Goal: Task Accomplishment & Management: Complete application form

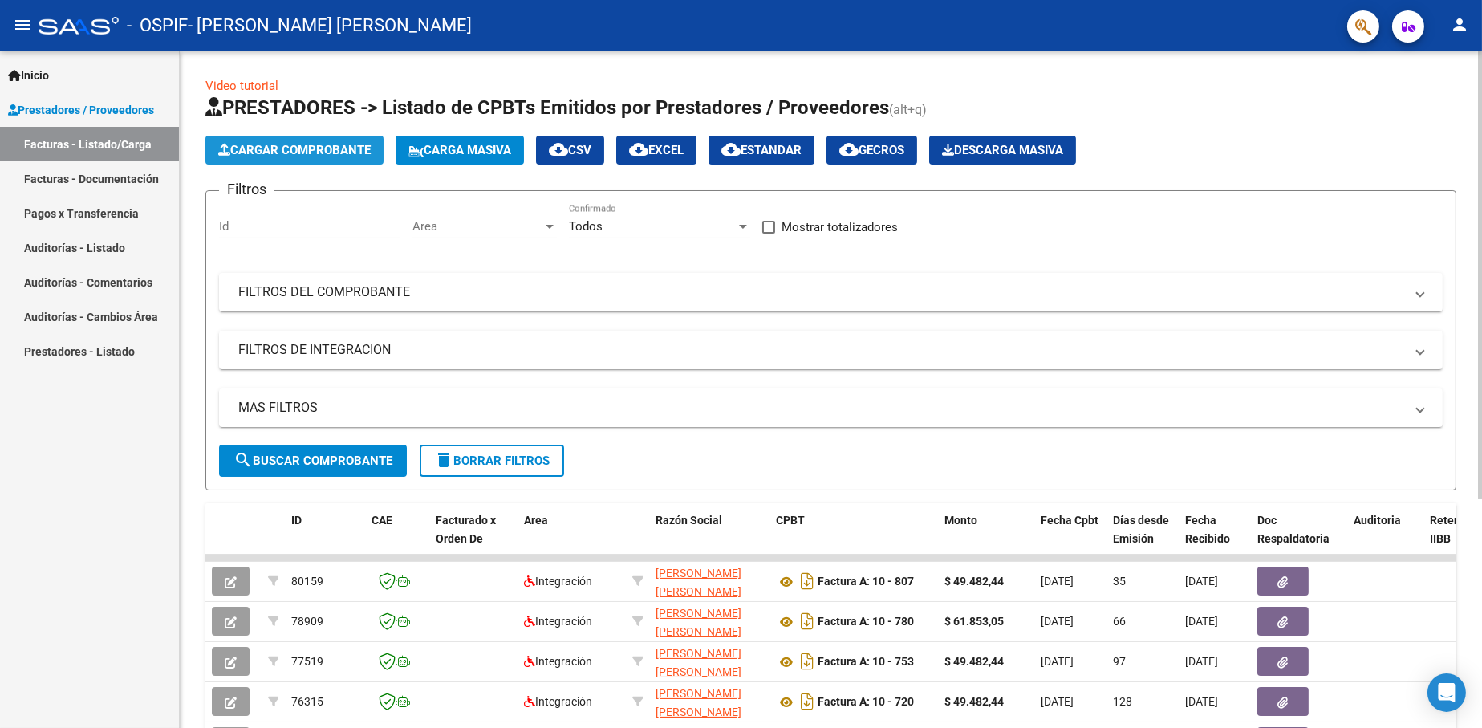
click at [316, 151] on span "Cargar Comprobante" at bounding box center [294, 150] width 152 height 14
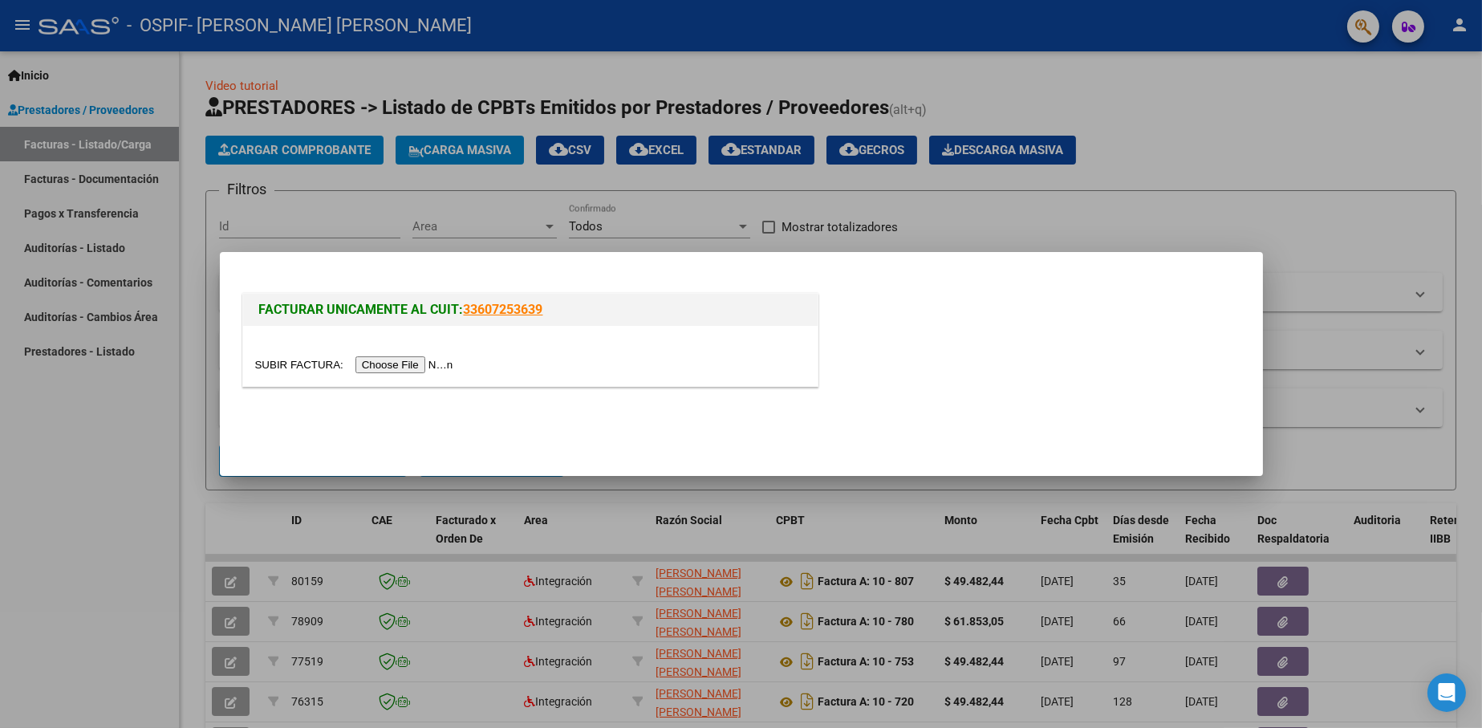
click at [387, 367] on input "file" at bounding box center [356, 364] width 203 height 17
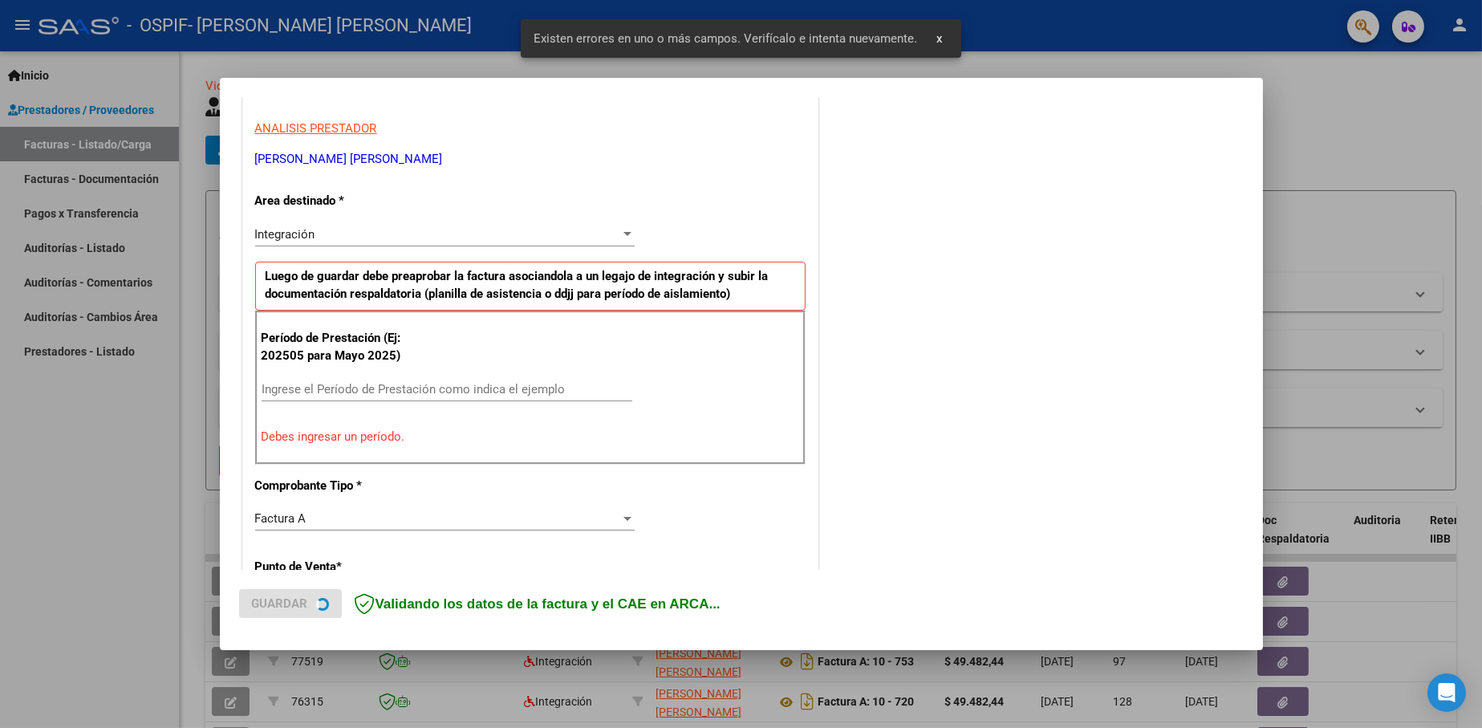
scroll to position [291, 0]
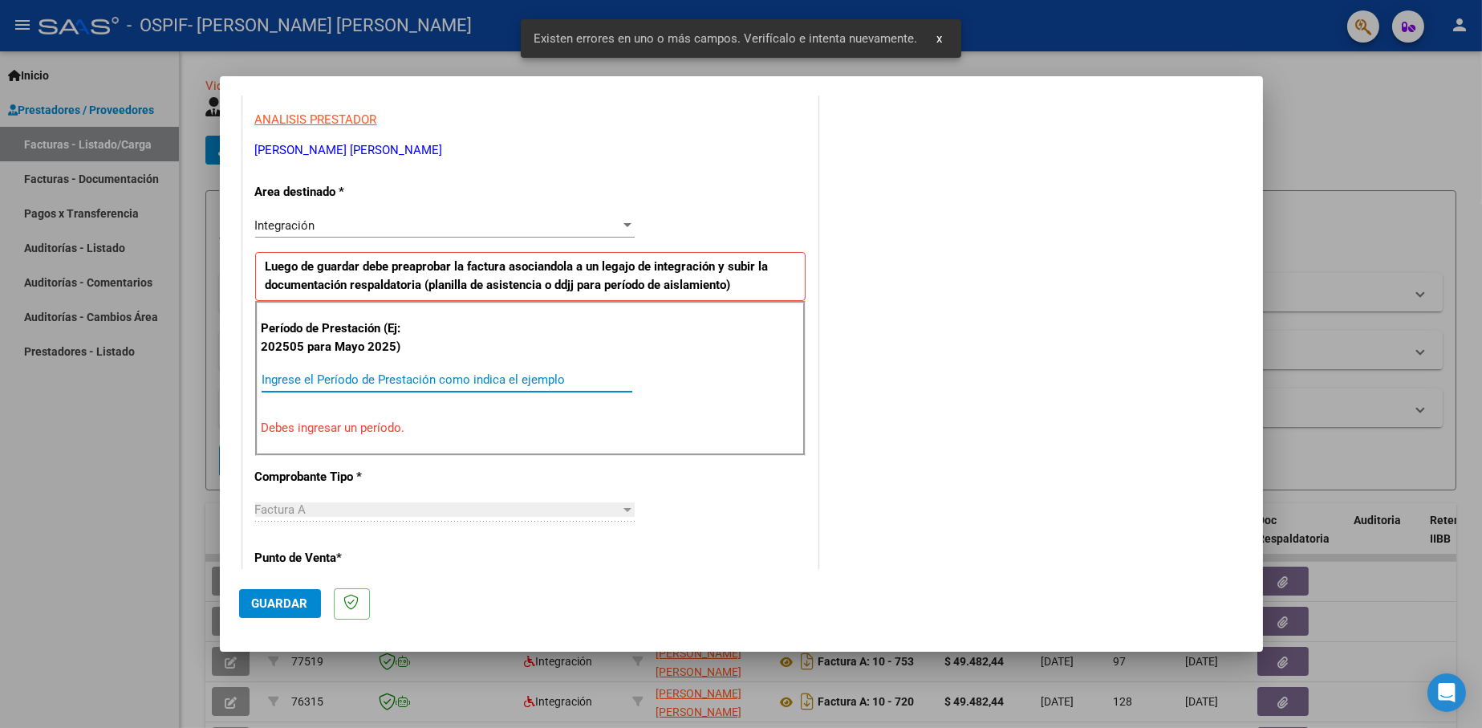
click at [325, 378] on input "Ingrese el Período de Prestación como indica el ejemplo" at bounding box center [447, 379] width 371 height 14
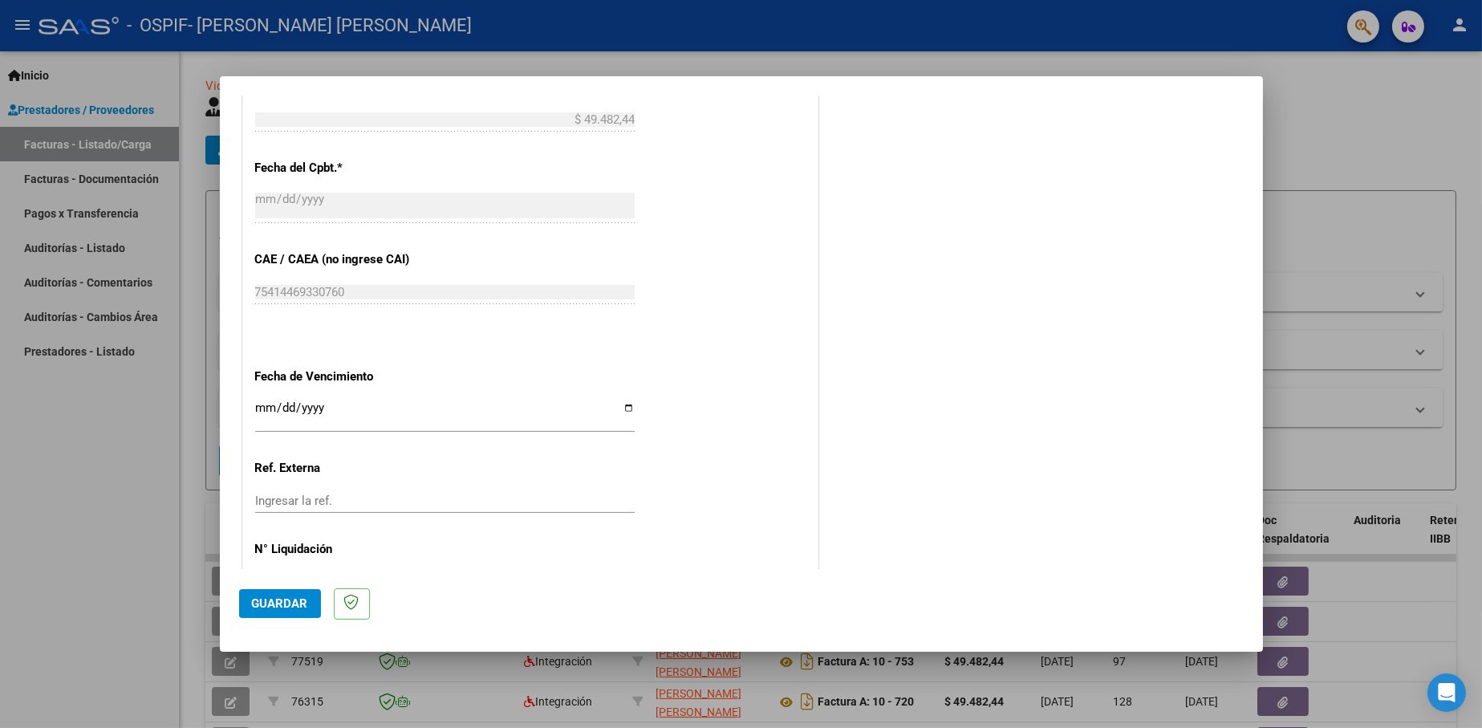
scroll to position [938, 0]
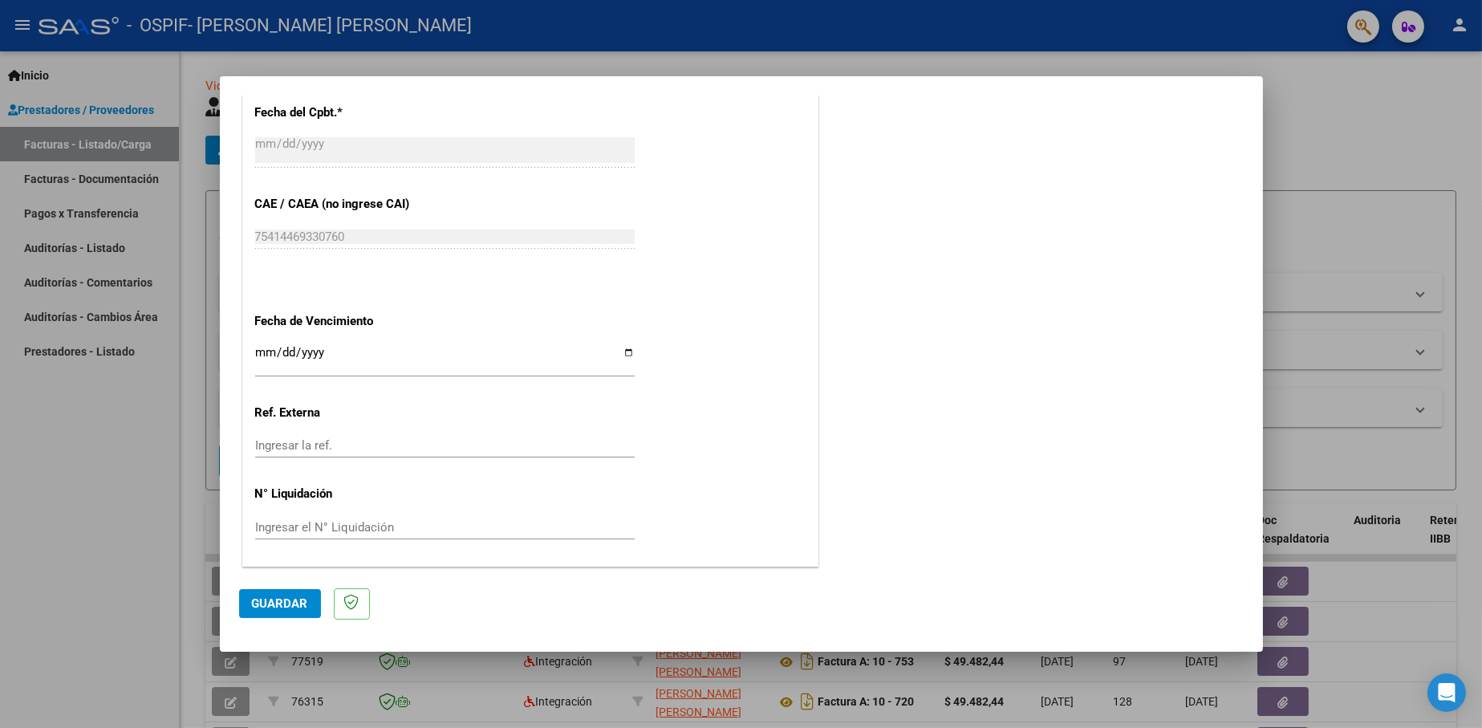
type input "202509"
click at [369, 351] on input "Ingresar la fecha" at bounding box center [445, 359] width 380 height 26
click at [615, 350] on input "Ingresar la fecha" at bounding box center [445, 359] width 380 height 26
click at [620, 352] on input "Ingresar la fecha" at bounding box center [445, 359] width 380 height 26
click at [622, 352] on input "Ingresar la fecha" at bounding box center [445, 359] width 380 height 26
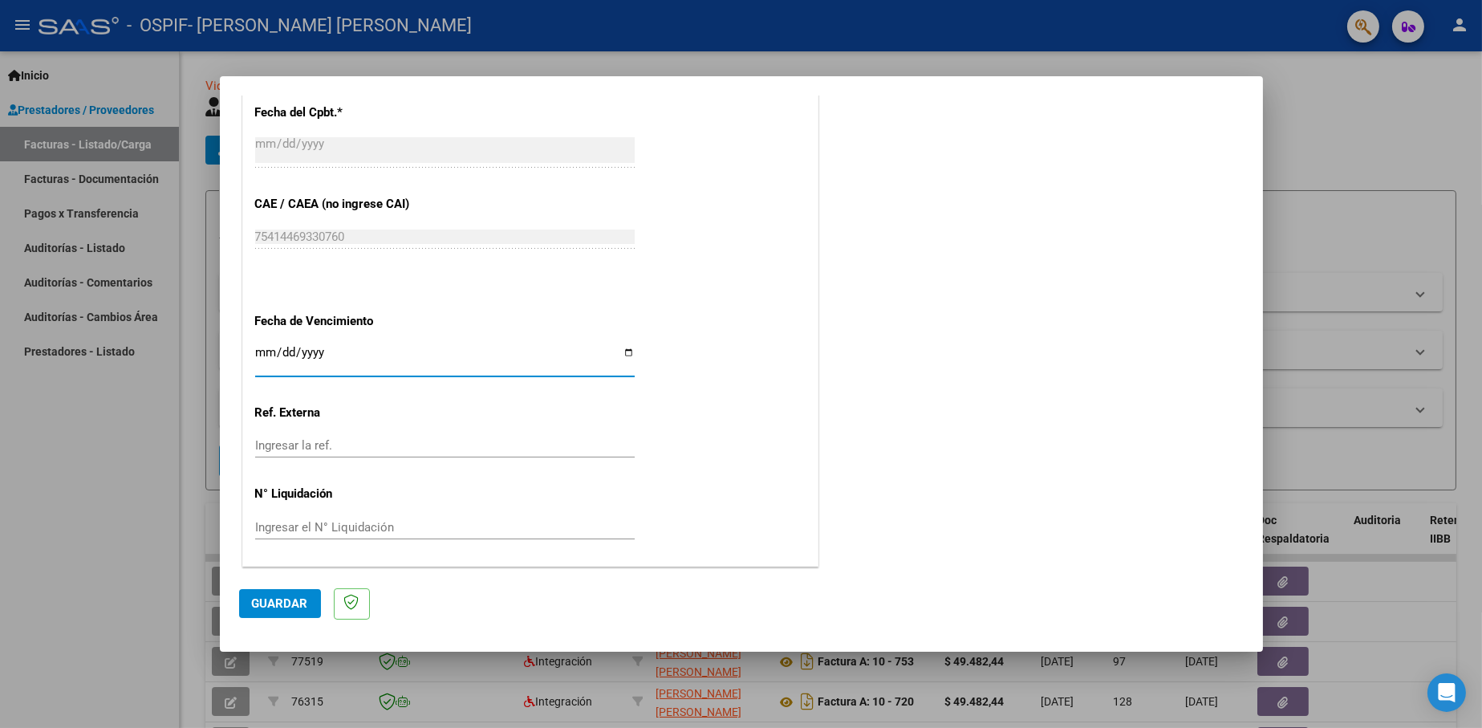
click at [621, 346] on input "[DATE]" at bounding box center [445, 359] width 380 height 26
type input "[DATE]"
click at [271, 611] on button "Guardar" at bounding box center [280, 603] width 82 height 29
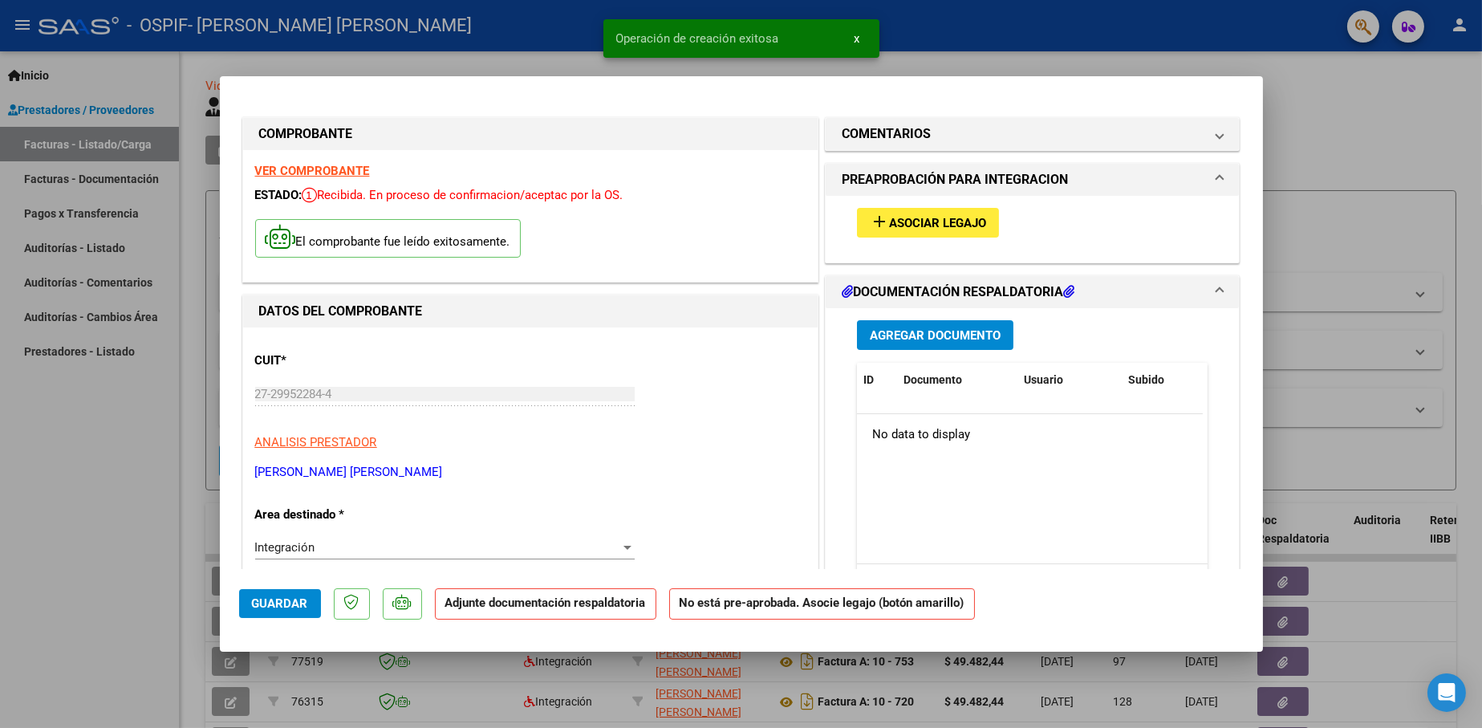
click at [902, 225] on span "Asociar Legajo" at bounding box center [937, 223] width 97 height 14
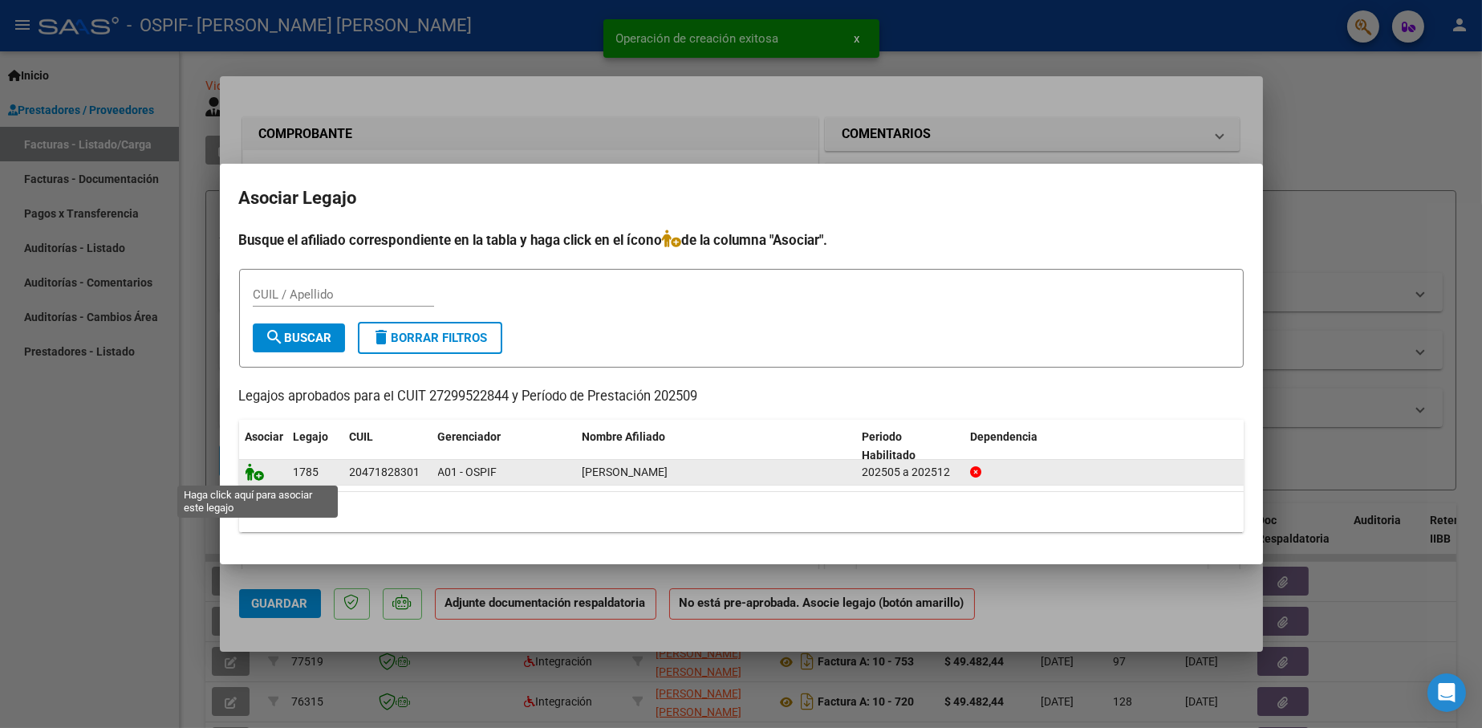
click at [254, 473] on icon at bounding box center [255, 472] width 19 height 18
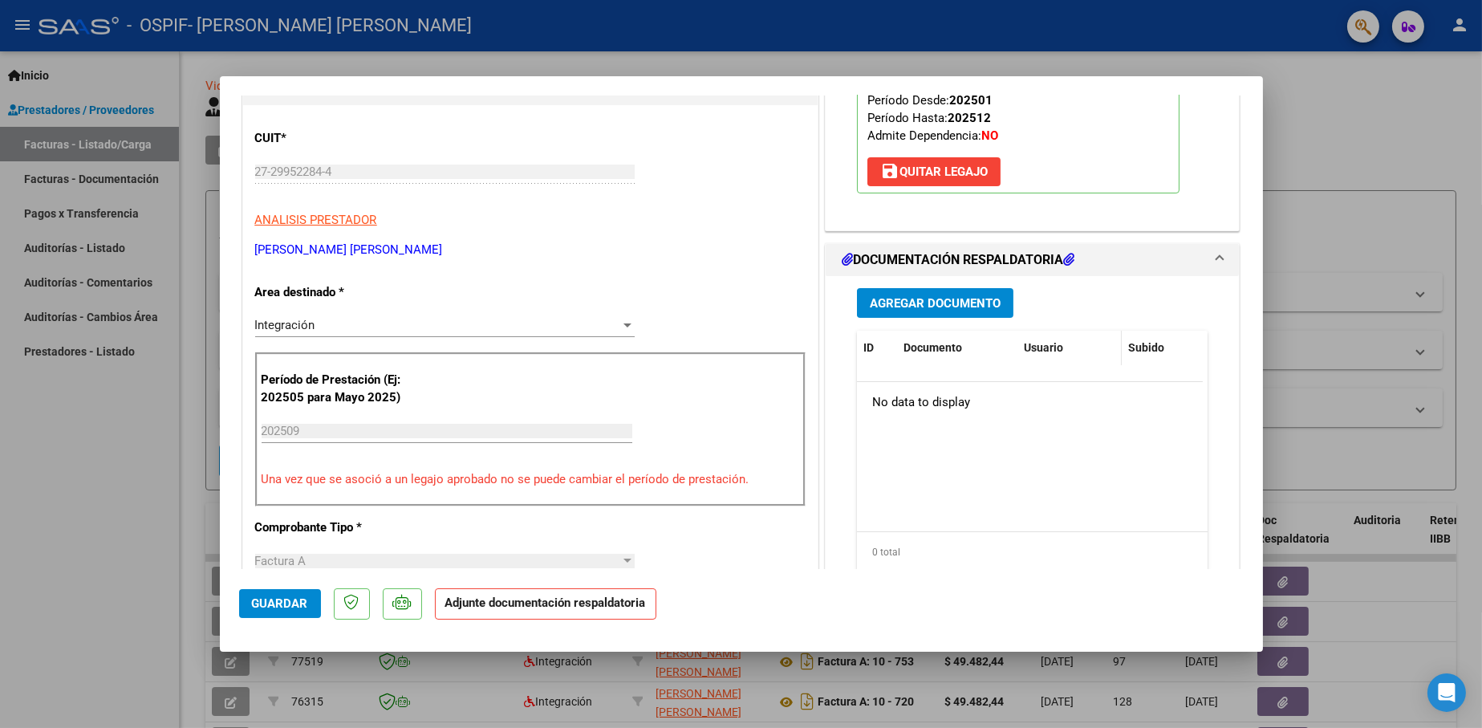
scroll to position [241, 0]
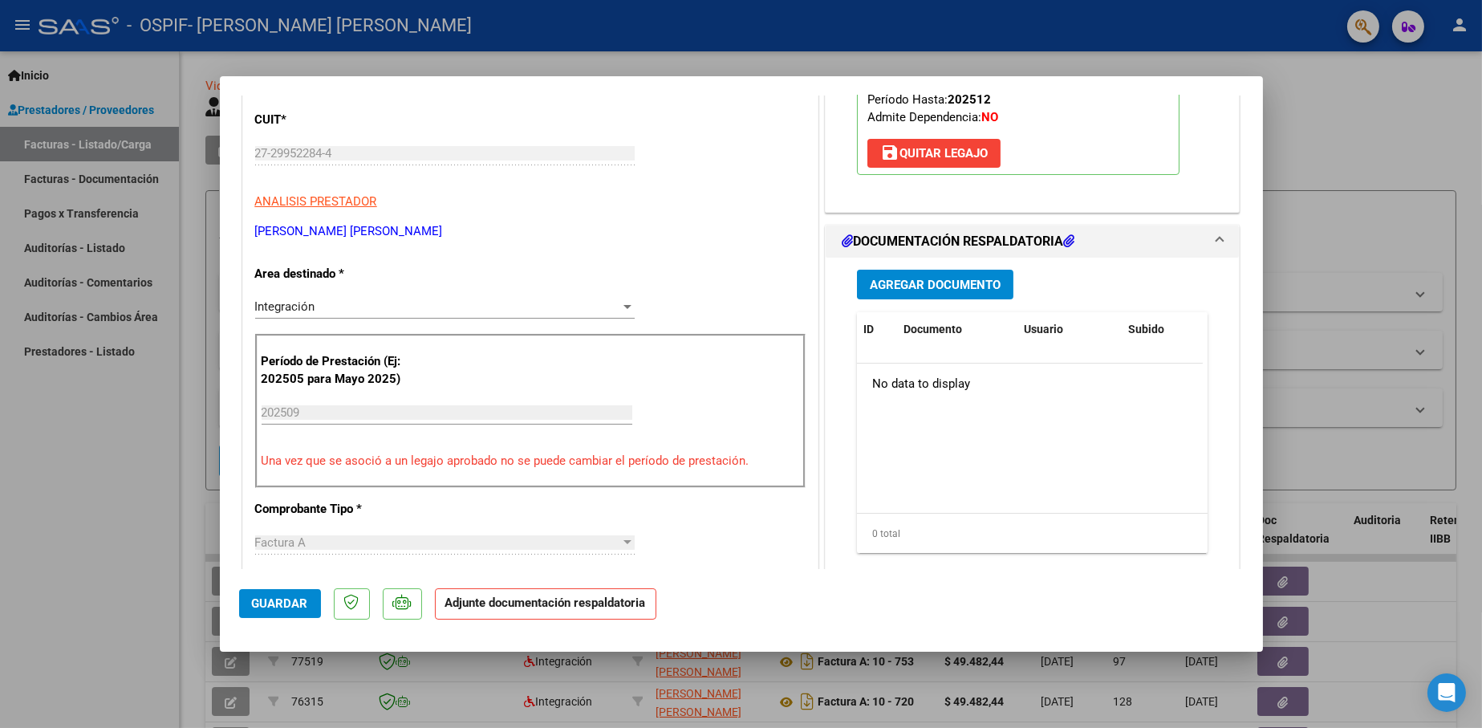
click at [876, 285] on span "Agregar Documento" at bounding box center [935, 285] width 131 height 14
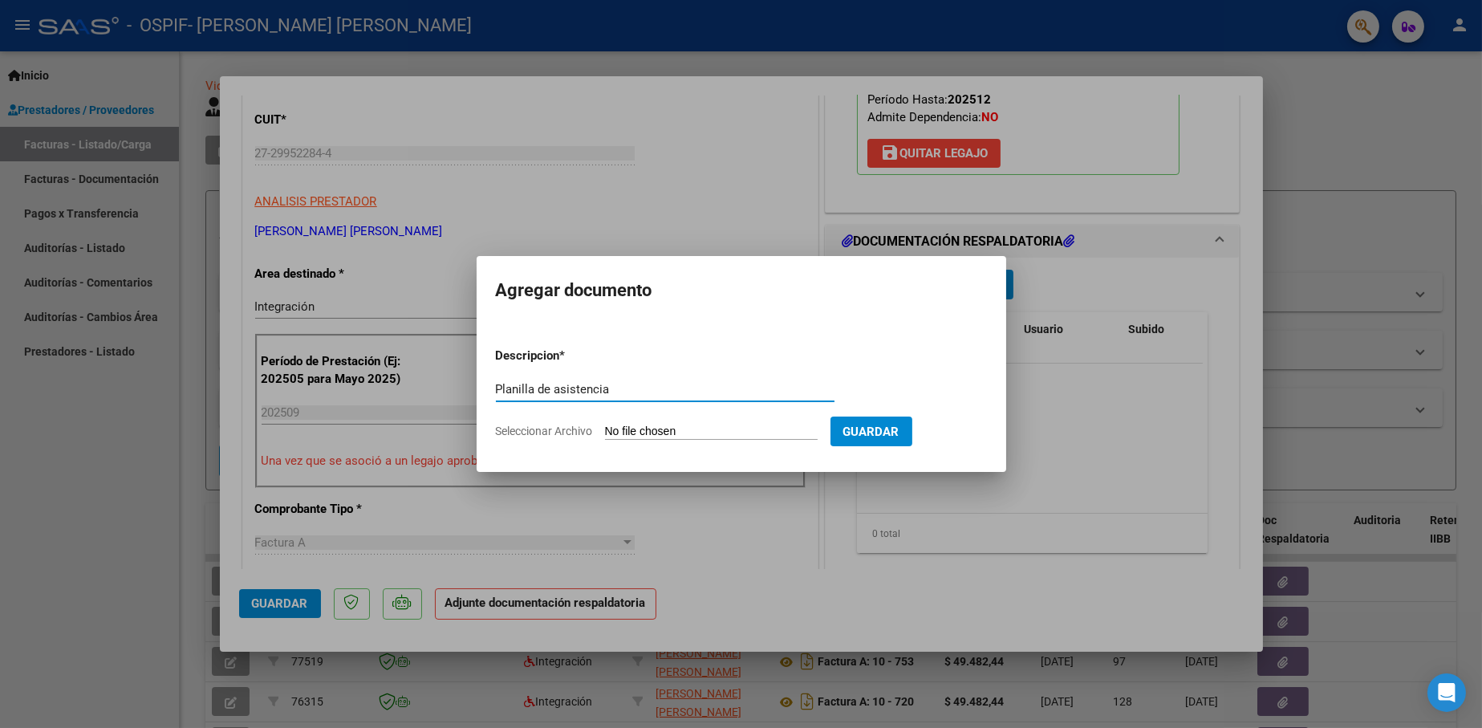
type input "Planilla de asistencia"
click at [630, 430] on input "Seleccionar Archivo" at bounding box center [711, 431] width 213 height 15
type input "C:\fakepath\PA [PERSON_NAME] TO Septiembre 2025.pdf"
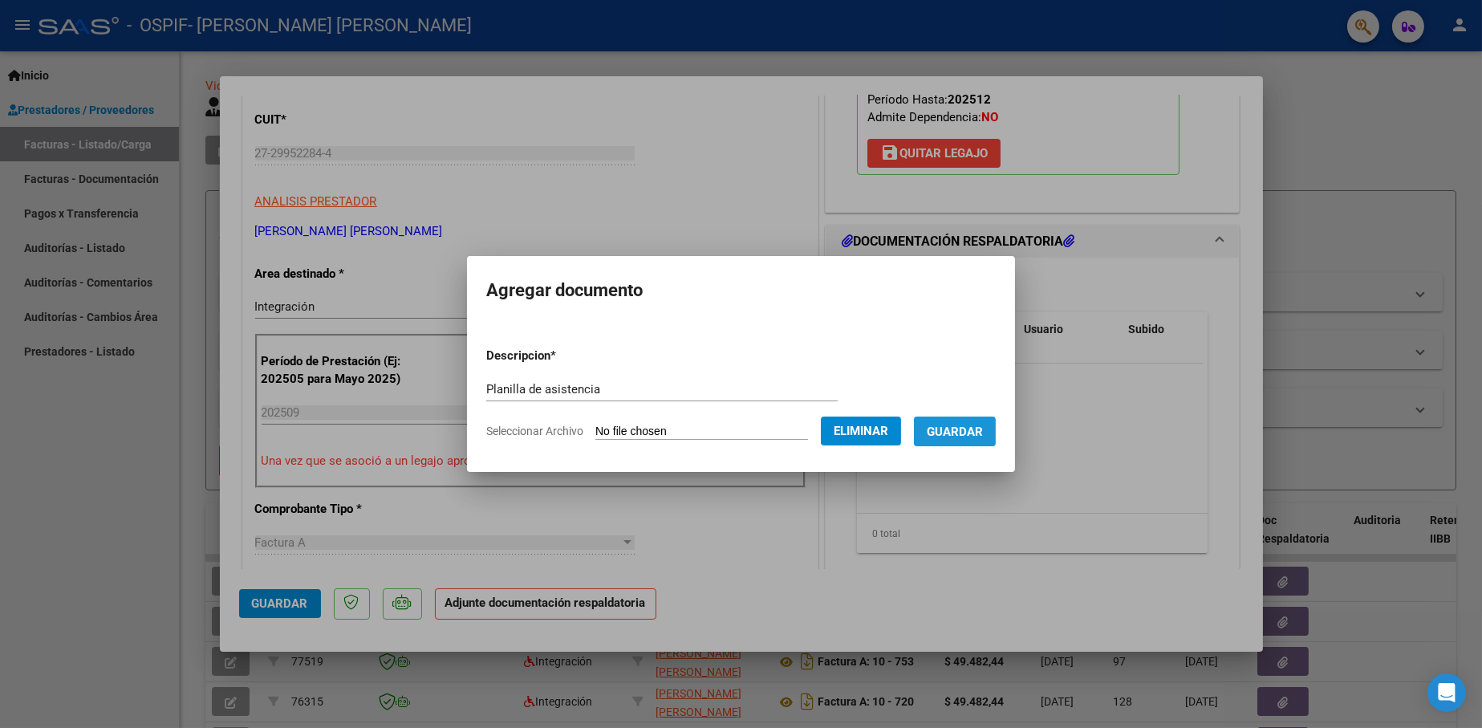
click at [956, 429] on span "Guardar" at bounding box center [955, 431] width 56 height 14
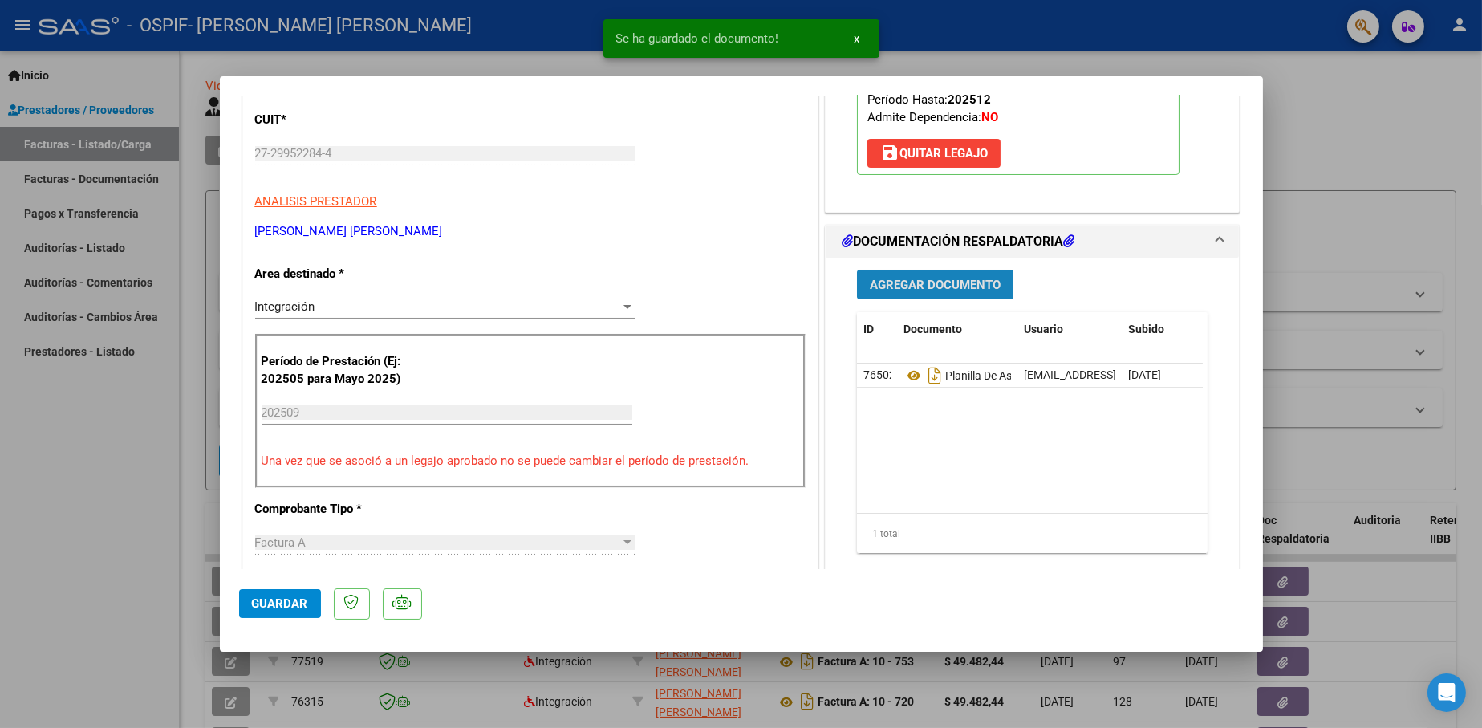
click at [940, 279] on span "Agregar Documento" at bounding box center [935, 285] width 131 height 14
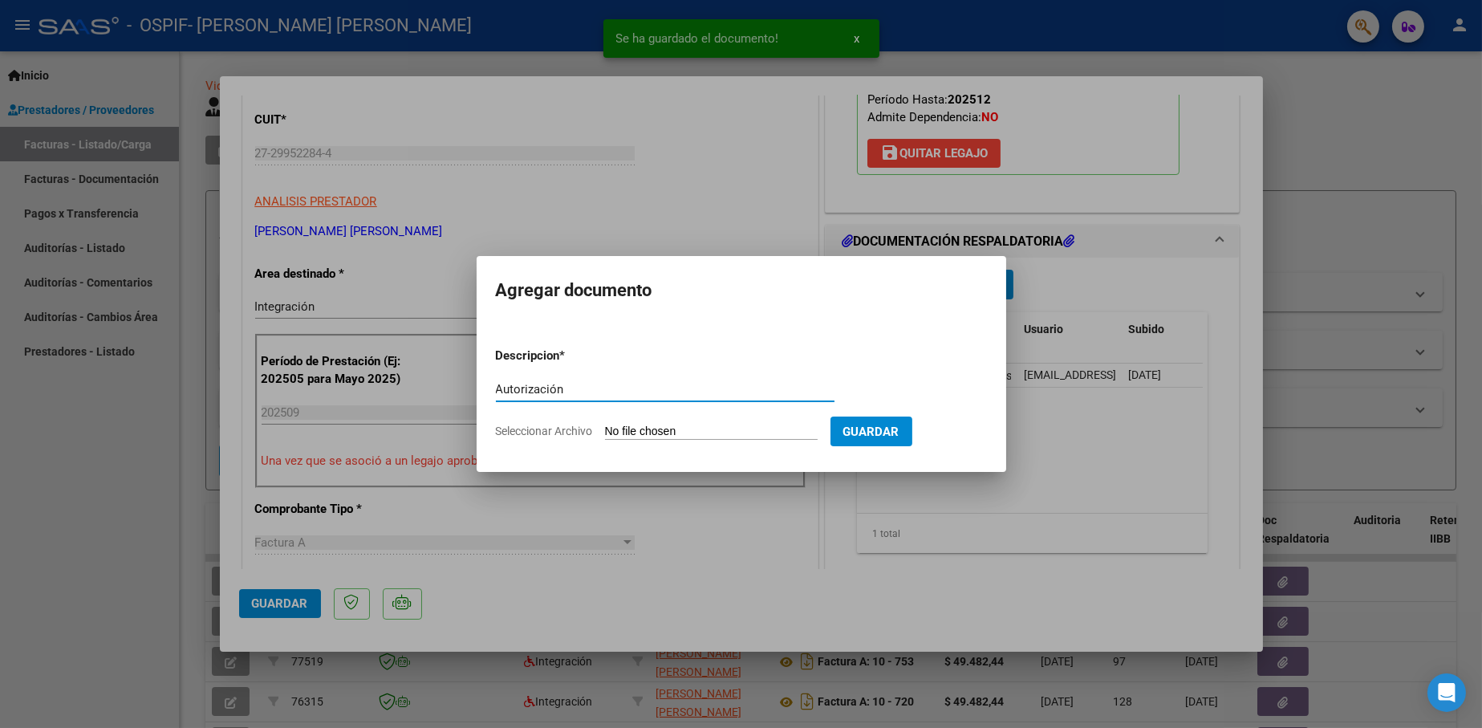
type input "Autorización"
click at [745, 419] on form "Descripcion * Autorización Escriba aquí una descripcion Seleccionar Archivo Gua…" at bounding box center [741, 393] width 491 height 117
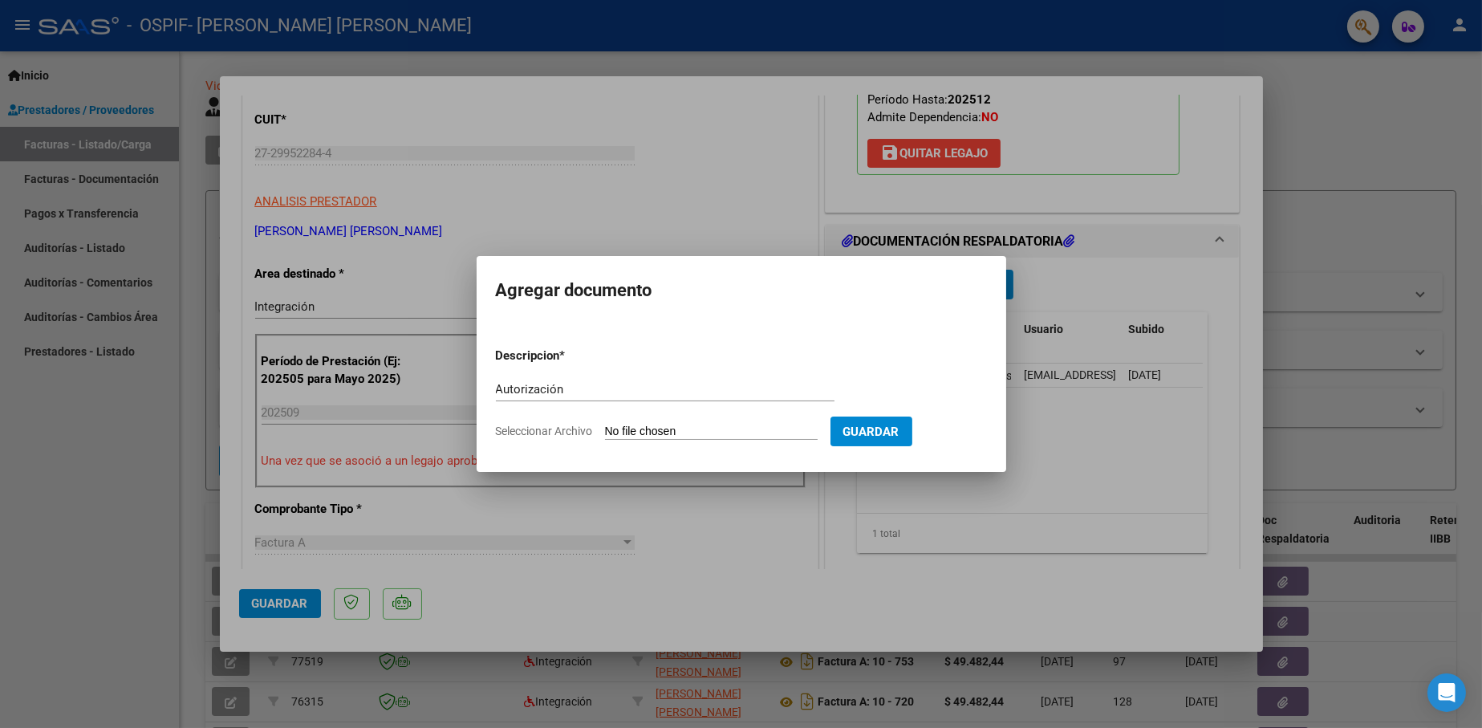
click at [737, 429] on input "Seleccionar Archivo" at bounding box center [711, 431] width 213 height 15
type input "C:\fakepath\Autorización TO [PERSON_NAME] 2025.pdf"
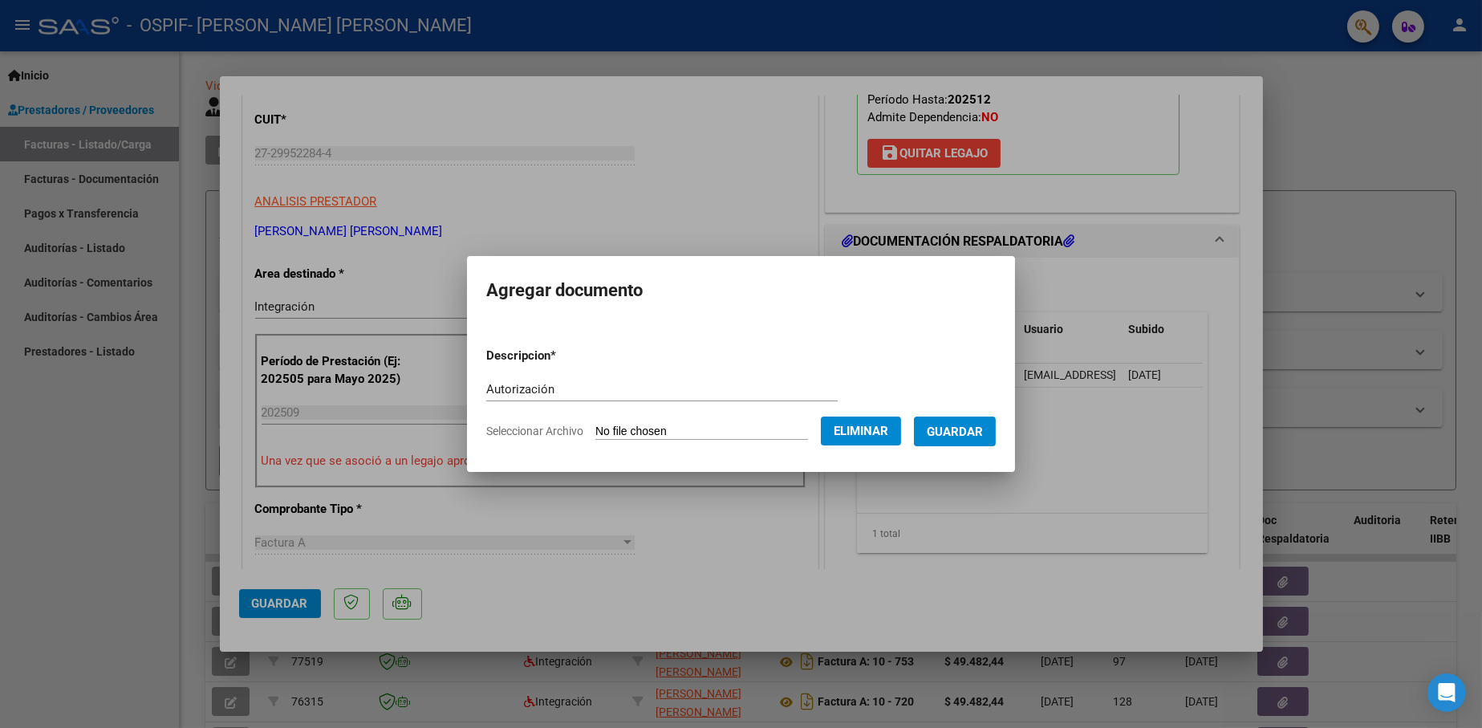
click at [978, 433] on span "Guardar" at bounding box center [955, 431] width 56 height 14
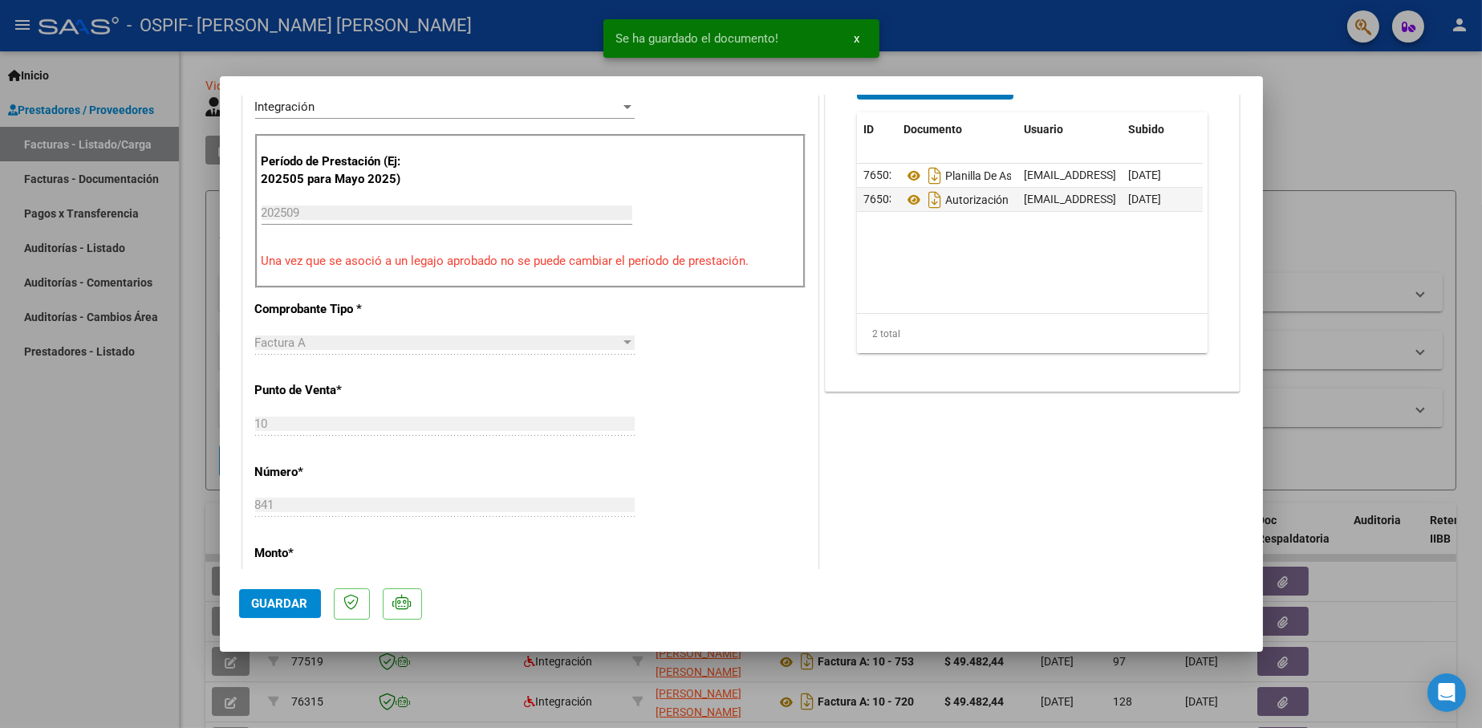
scroll to position [481, 0]
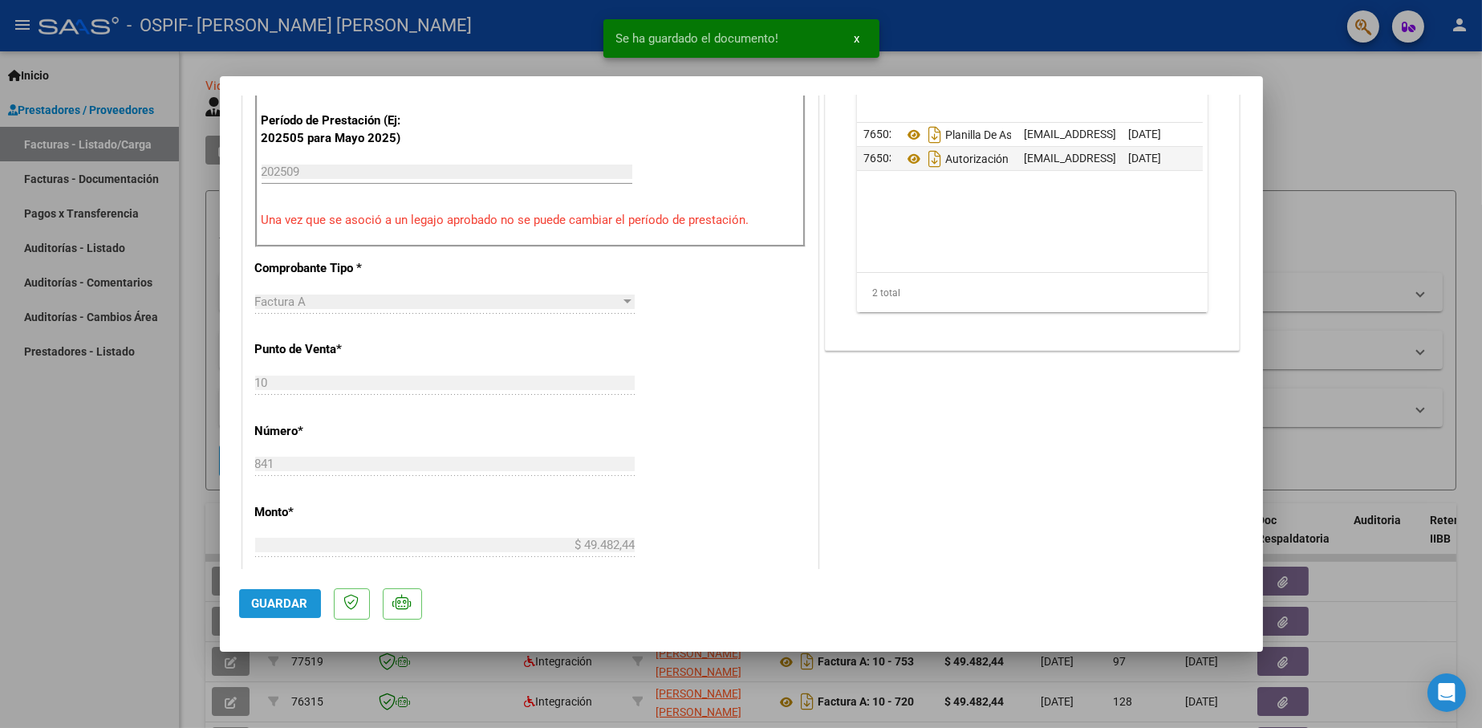
click at [287, 607] on span "Guardar" at bounding box center [280, 603] width 56 height 14
